Goal: Information Seeking & Learning: Learn about a topic

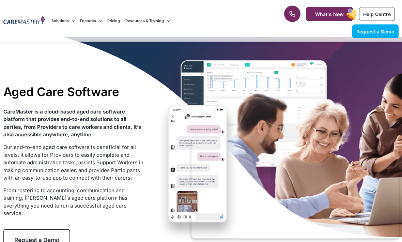
scroll to position [13, 0]
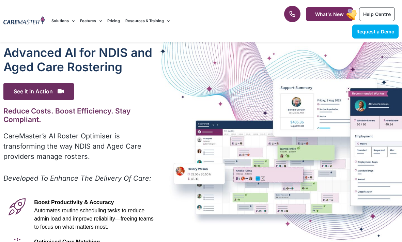
click at [110, 106] on div "Advanced Al for NDIS and Aged Care Rostering See it in Action Video Player [URL…" at bounding box center [82, 219] width 165 height 354
click at [81, 62] on h1 "Advanced Al for NDIS and Aged Care Rostering" at bounding box center [82, 59] width 158 height 29
click at [62, 60] on h1 "Advanced Al for NDIS and Aged Care Rostering" at bounding box center [82, 59] width 158 height 29
click at [236, 133] on div "Advanced Al for NDIS and Aged Care Rostering See it in Action Video Player [URL…" at bounding box center [201, 219] width 402 height 354
click at [286, 104] on div "Advanced Al for NDIS and Aged Care Rostering See it in Action Video Player [URL…" at bounding box center [201, 219] width 402 height 354
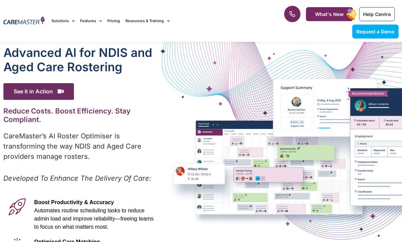
click at [267, 81] on div "Advanced Al for NDIS and Aged Care Rostering See it in Action Video Player [URL…" at bounding box center [201, 219] width 402 height 354
click at [241, 73] on div "Advanced Al for NDIS and Aged Care Rostering See it in Action Video Player [URL…" at bounding box center [201, 219] width 402 height 354
click at [233, 66] on div "Advanced Al for NDIS and Aged Care Rostering See it in Action Video Player [URL…" at bounding box center [201, 219] width 402 height 354
click at [223, 51] on div "Advanced Al for NDIS and Aged Care Rostering See it in Action Video Player [URL…" at bounding box center [201, 219] width 402 height 354
click at [64, 58] on h1 "Advanced Al for NDIS and Aged Care Rostering" at bounding box center [82, 59] width 158 height 29
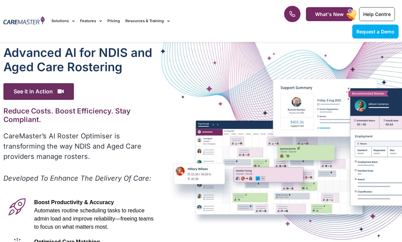
click at [102, 94] on div "See it in Action" at bounding box center [82, 91] width 158 height 17
click at [109, 108] on h2 "Reduce Costs. Boost Efficiency. Stay Compliant." at bounding box center [82, 115] width 158 height 17
click at [106, 104] on div "Advanced Al for NDIS and Aged Care Rostering See it in Action Video Player [URL…" at bounding box center [82, 219] width 165 height 354
click at [96, 99] on div "See it in Action" at bounding box center [82, 91] width 158 height 17
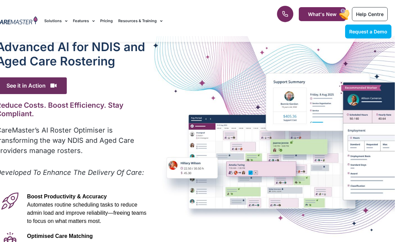
scroll to position [14, 0]
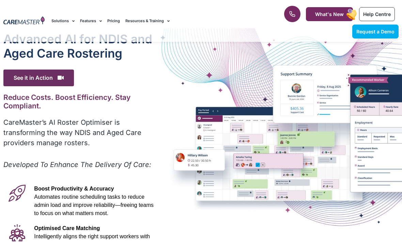
click at [227, 205] on div "Advanced Al for NDIS and Aged Care Rostering See it in Action Video Player [URL…" at bounding box center [201, 205] width 402 height 354
click at [122, 49] on h1 "Advanced Al for NDIS and Aged Care Rostering" at bounding box center [82, 46] width 158 height 29
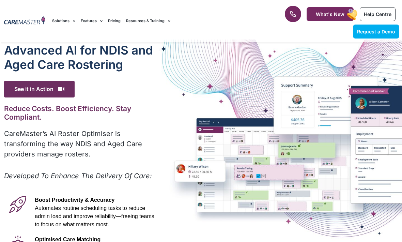
scroll to position [0, 0]
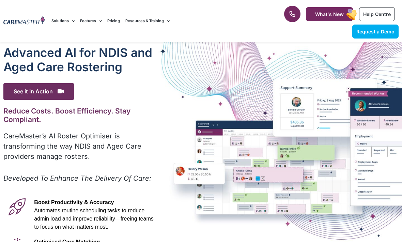
click at [212, 193] on div "Advanced Al for NDIS and Aged Care Rostering See it in Action Video Player [URL…" at bounding box center [201, 219] width 402 height 354
click at [107, 21] on link "Pricing" at bounding box center [113, 21] width 13 height 23
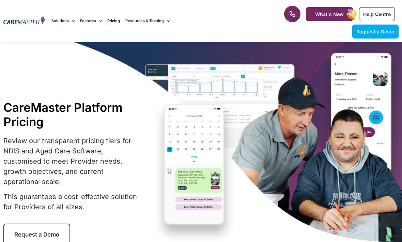
click at [108, 39] on div "Request a Demo Solutions AI Roster Optimiser NDIS Software for Small Providers …" at bounding box center [154, 21] width 212 height 42
